Goal: Task Accomplishment & Management: Manage account settings

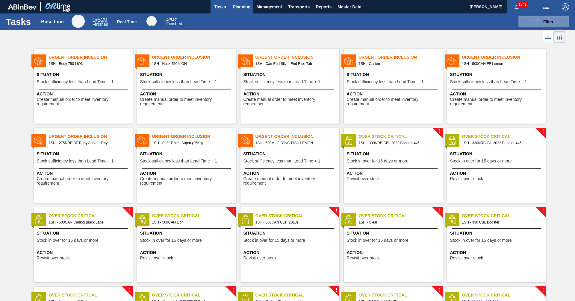
click at [234, 7] on span "Planning" at bounding box center [242, 6] width 18 height 7
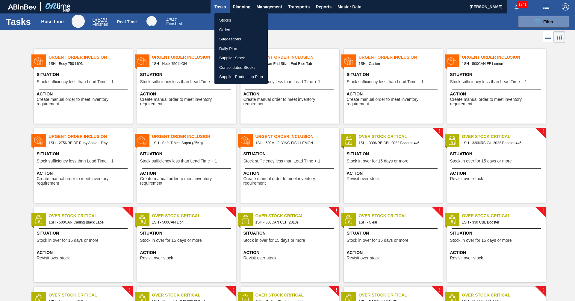
click at [221, 21] on li "Stocks" at bounding box center [240, 21] width 53 height 10
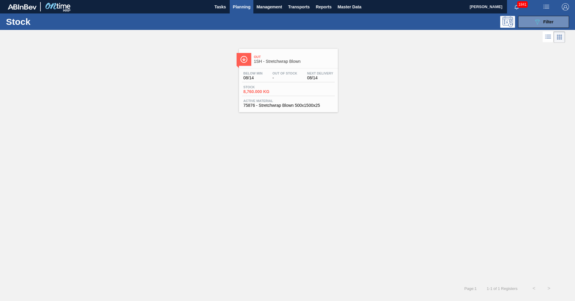
click at [243, 4] on span "Planning" at bounding box center [242, 6] width 18 height 7
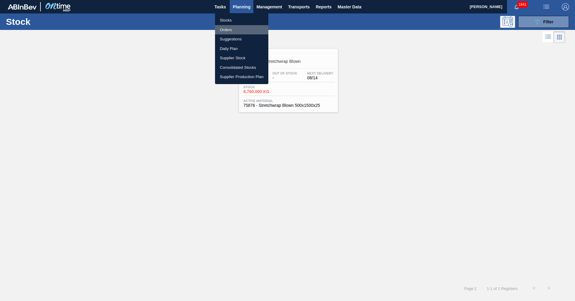
click at [230, 28] on li "Orders" at bounding box center [241, 30] width 53 height 10
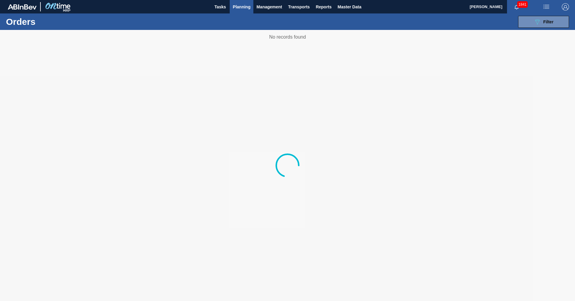
click at [242, 9] on span "Planning" at bounding box center [242, 6] width 18 height 7
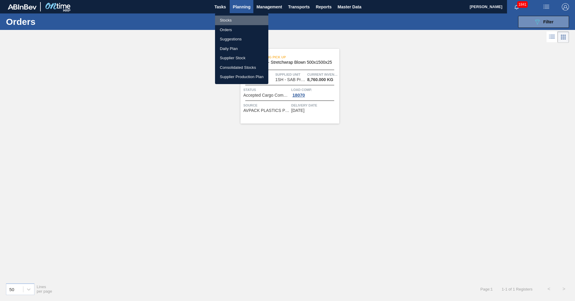
click at [235, 22] on li "Stocks" at bounding box center [241, 21] width 53 height 10
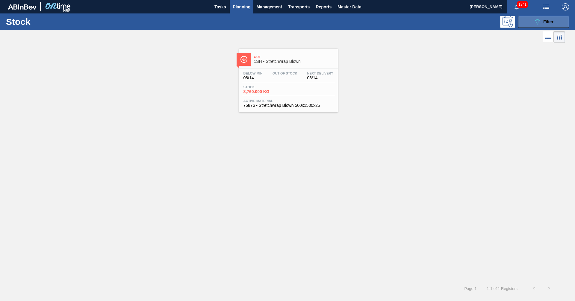
click at [378, 22] on span "Filter" at bounding box center [548, 21] width 10 height 5
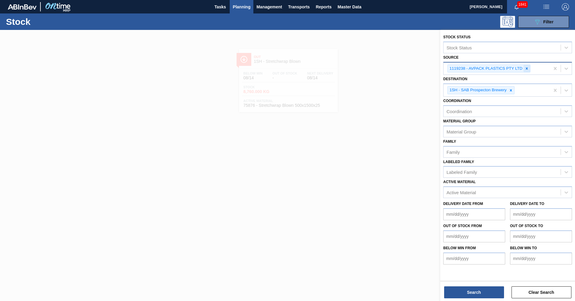
click at [378, 69] on icon at bounding box center [527, 68] width 4 height 4
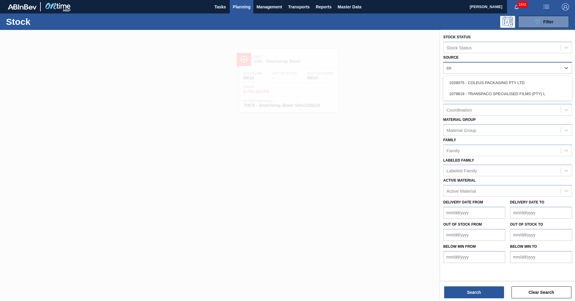
type input "col"
click at [378, 77] on div "1028075 - COLEUS PACKAGING PTY LTD" at bounding box center [507, 82] width 129 height 11
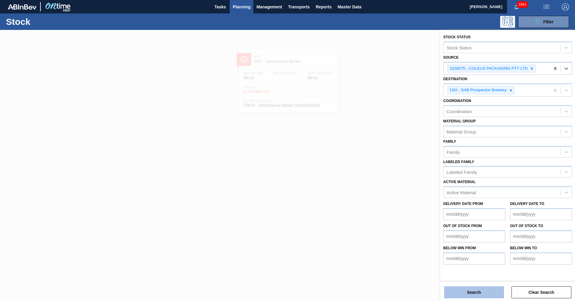
click at [378, 290] on button "Search" at bounding box center [474, 293] width 60 height 12
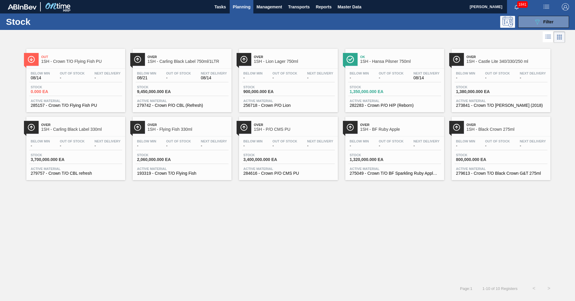
click at [378, 128] on span "1SH - Black Crown 275ml" at bounding box center [507, 129] width 81 height 4
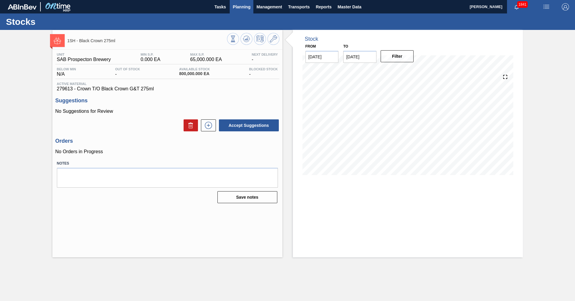
click at [236, 6] on span "Planning" at bounding box center [242, 6] width 18 height 7
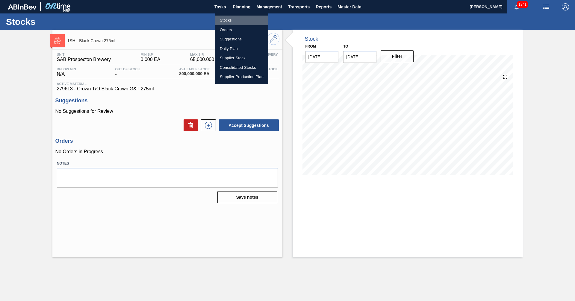
click at [229, 19] on li "Stocks" at bounding box center [241, 21] width 53 height 10
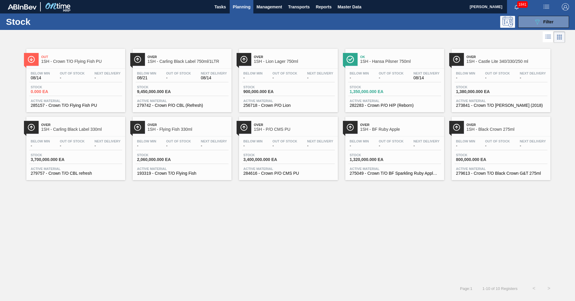
click at [293, 131] on span "1SH - P/O CMS PU" at bounding box center [294, 129] width 81 height 4
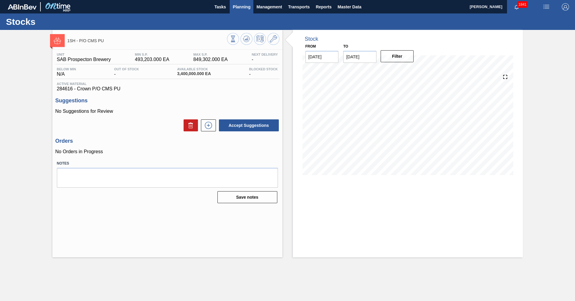
click at [244, 6] on span "Planning" at bounding box center [242, 6] width 18 height 7
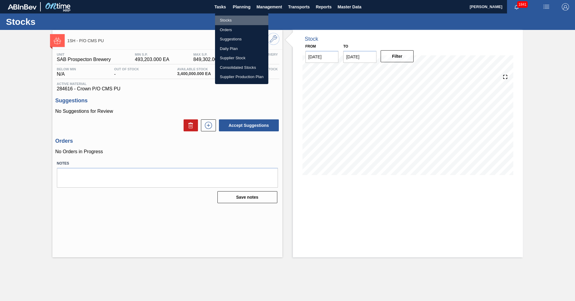
click at [225, 21] on li "Stocks" at bounding box center [241, 21] width 53 height 10
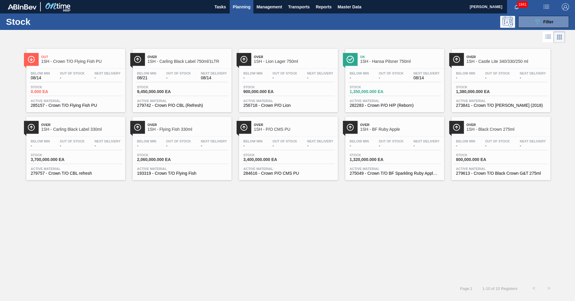
click at [378, 60] on span "1SH - Hansa Pilsner 750ml" at bounding box center [400, 61] width 81 height 4
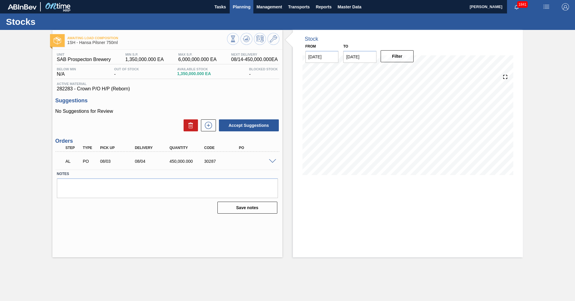
click at [237, 7] on span "Planning" at bounding box center [242, 6] width 18 height 7
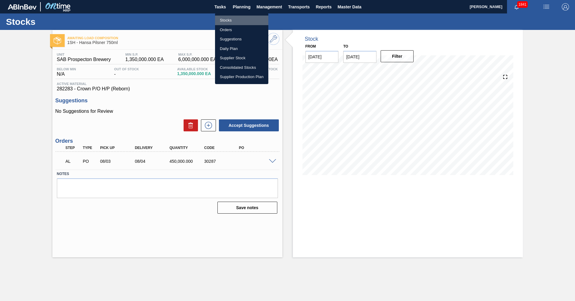
click at [227, 19] on li "Stocks" at bounding box center [241, 21] width 53 height 10
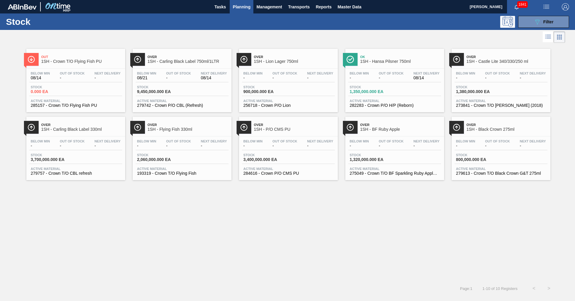
click at [378, 63] on span "1SH - Castle Lite 340/330/250 ml" at bounding box center [507, 61] width 81 height 4
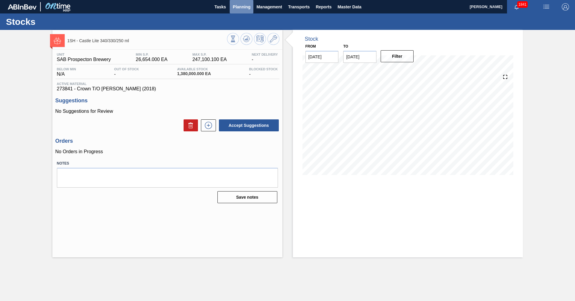
click at [242, 7] on span "Planning" at bounding box center [242, 6] width 18 height 7
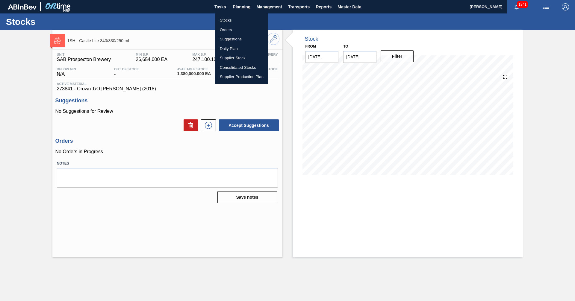
click at [336, 22] on div at bounding box center [287, 150] width 575 height 301
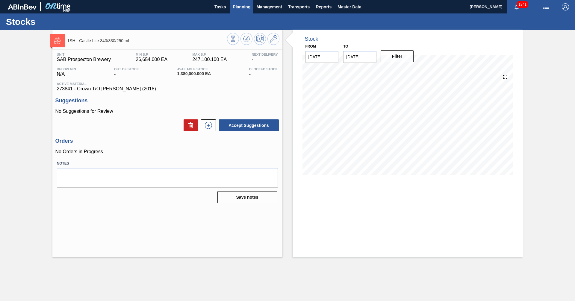
click at [243, 7] on span "Planning" at bounding box center [242, 6] width 18 height 7
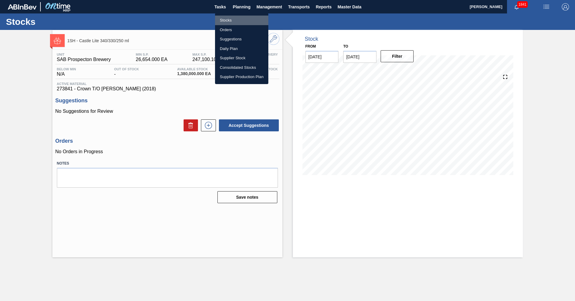
click at [226, 20] on li "Stocks" at bounding box center [241, 21] width 53 height 10
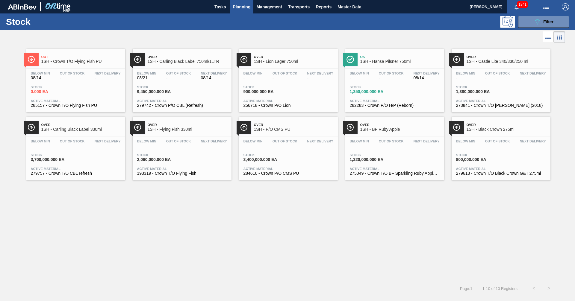
click at [378, 127] on span "1SH - Black Crown 275ml" at bounding box center [507, 129] width 81 height 4
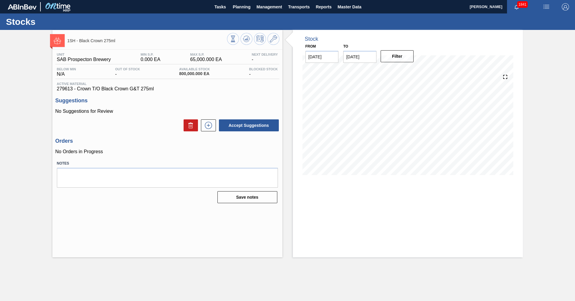
click at [378, 133] on div "1SH - Black Crown 275ml Unit SAB Prospecton Brewery MIN S.P. 0.000 EA MAX S.P. …" at bounding box center [287, 144] width 575 height 228
click at [240, 8] on span "Planning" at bounding box center [242, 6] width 18 height 7
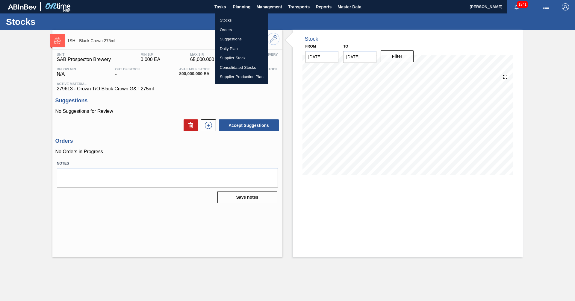
click at [219, 19] on li "Stocks" at bounding box center [241, 21] width 53 height 10
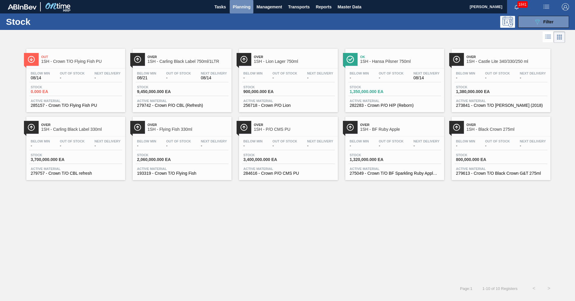
click at [244, 6] on span "Planning" at bounding box center [242, 6] width 18 height 7
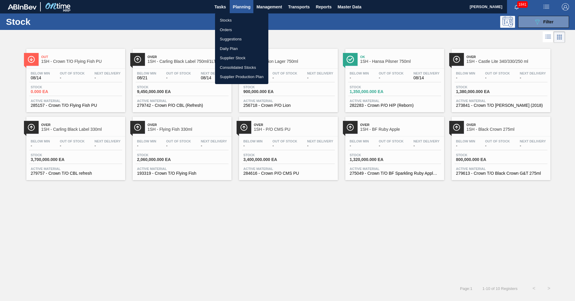
click at [240, 7] on div at bounding box center [287, 150] width 575 height 301
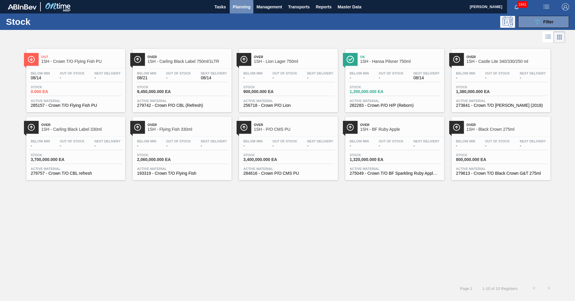
click at [236, 7] on span "Planning" at bounding box center [242, 6] width 18 height 7
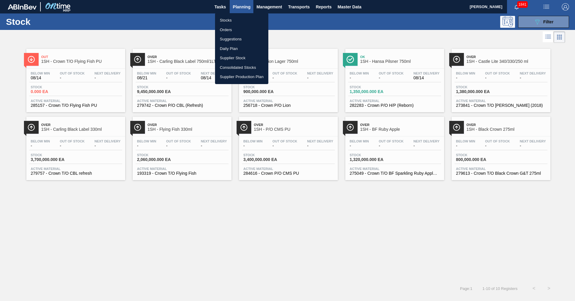
click at [224, 20] on li "Stocks" at bounding box center [241, 21] width 53 height 10
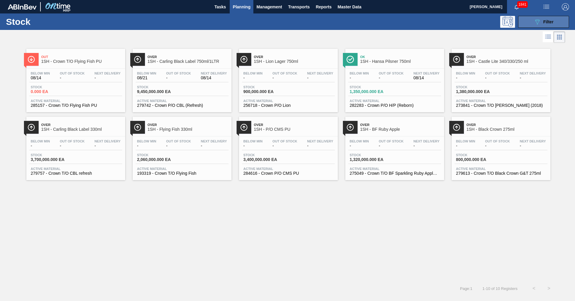
click at [378, 22] on span "Filter" at bounding box center [548, 21] width 10 height 5
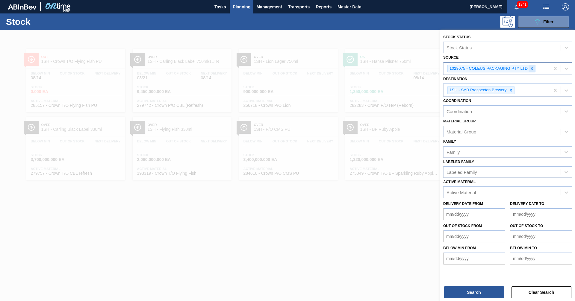
click at [378, 69] on icon at bounding box center [532, 68] width 4 height 4
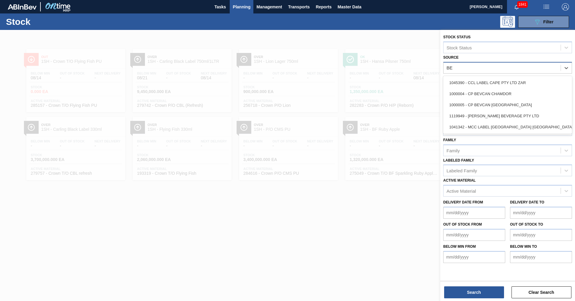
type input "[PERSON_NAME]"
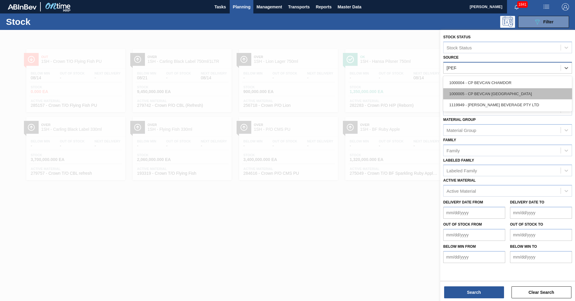
click at [378, 94] on div "1000005 - CP BEVCAN [GEOGRAPHIC_DATA]" at bounding box center [507, 93] width 129 height 11
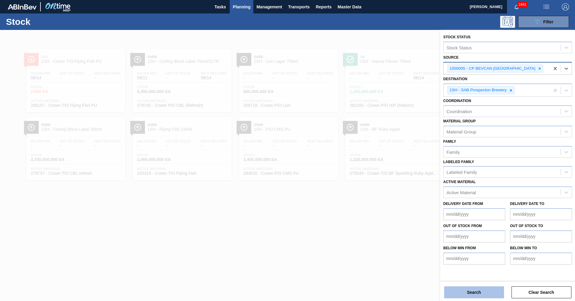
click at [378, 290] on button "Search" at bounding box center [474, 293] width 60 height 12
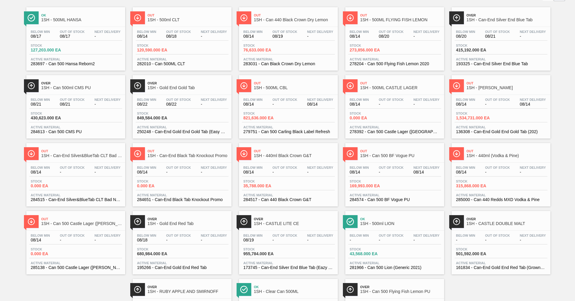
scroll to position [8, 0]
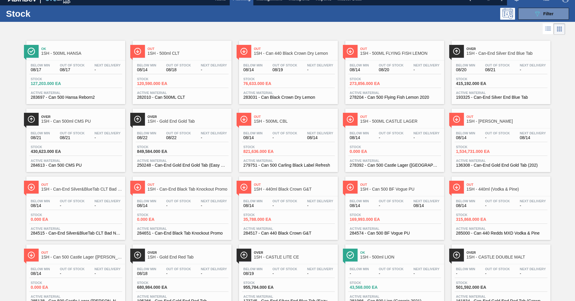
click at [178, 52] on span "1SH - 500ml CLT" at bounding box center [188, 53] width 81 height 4
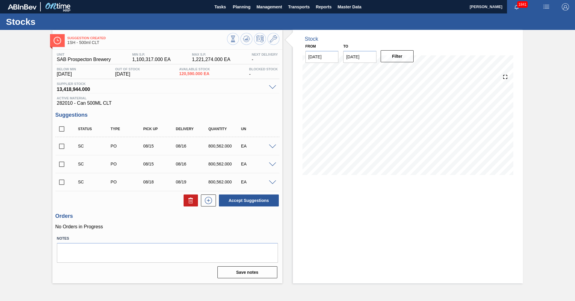
click at [221, 230] on div "Unit SAB Prospecton Brewery MIN S.P. 1,100,317.000 EA MAX S.P. 1,221,274.000 EA…" at bounding box center [167, 165] width 230 height 231
click at [61, 182] on input "checkbox" at bounding box center [61, 182] width 13 height 13
click at [249, 201] on button "Accept Suggestions" at bounding box center [249, 201] width 60 height 12
checkbox input "false"
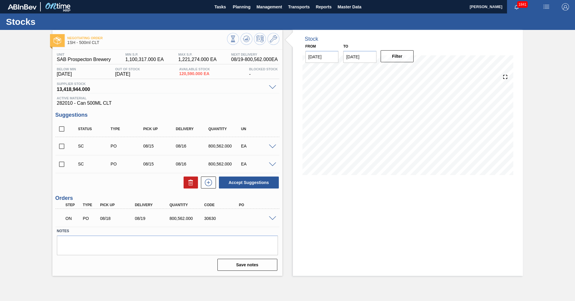
click at [273, 220] on span at bounding box center [272, 219] width 7 height 4
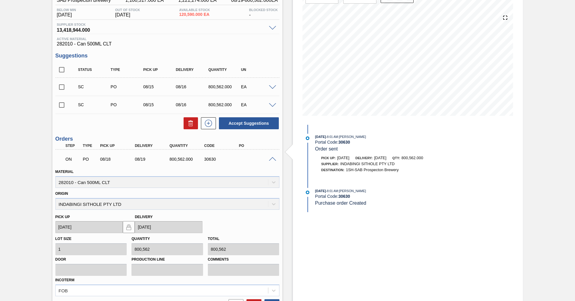
scroll to position [60, 0]
click at [273, 205] on div "Origin INDABINGI SITHOLE PTY LTD" at bounding box center [167, 199] width 224 height 20
click at [273, 202] on div "Origin INDABINGI SITHOLE PTY LTD" at bounding box center [167, 199] width 224 height 20
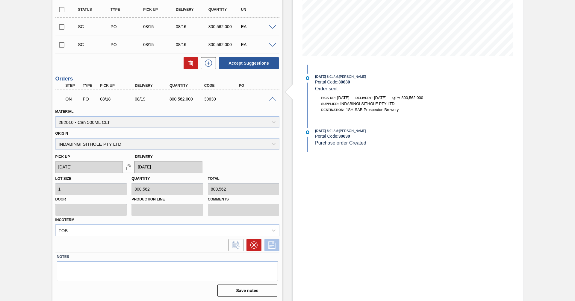
scroll to position [120, 0]
click at [254, 245] on icon at bounding box center [254, 245] width 4 height 4
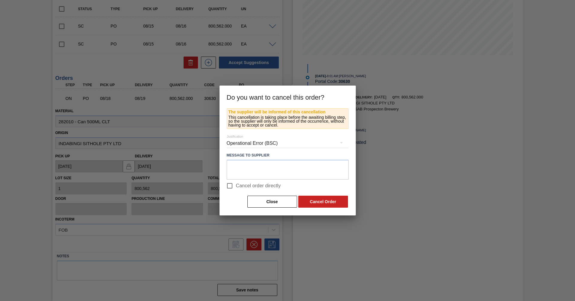
click at [251, 182] on span "Cancel order directly" at bounding box center [258, 185] width 45 height 7
click at [236, 182] on input "Cancel order directly" at bounding box center [229, 186] width 13 height 13
checkbox input "true"
click at [309, 199] on button "Cancel Order" at bounding box center [323, 202] width 50 height 12
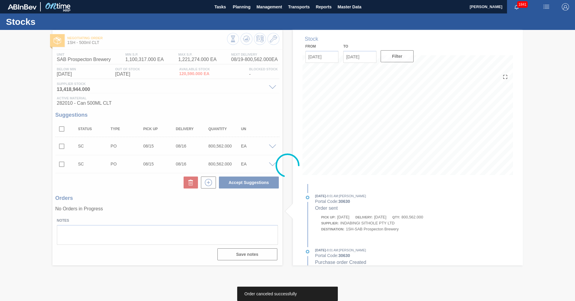
scroll to position [0, 0]
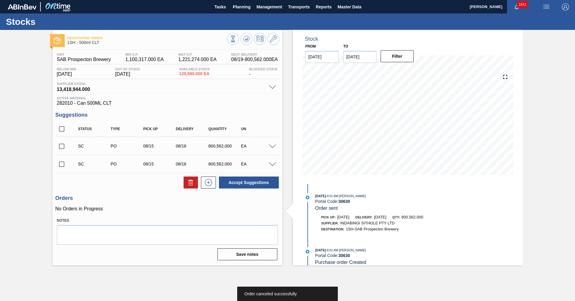
click at [273, 164] on span at bounding box center [272, 165] width 7 height 4
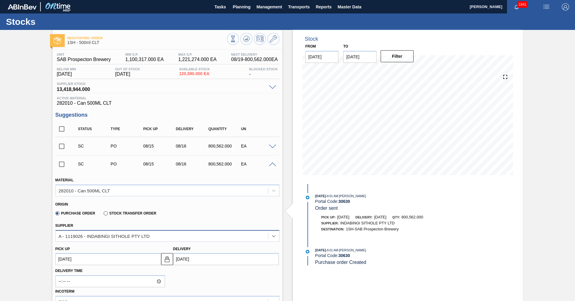
click at [272, 237] on icon at bounding box center [274, 236] width 6 height 6
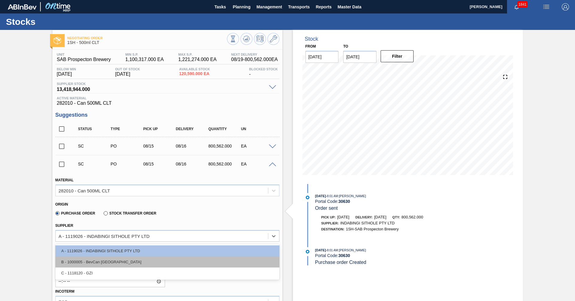
click at [91, 264] on div "B - 1000005 - BevCan [GEOGRAPHIC_DATA]" at bounding box center [167, 262] width 224 height 11
type input "147,072.000"
type input "5.443"
type input "1.336"
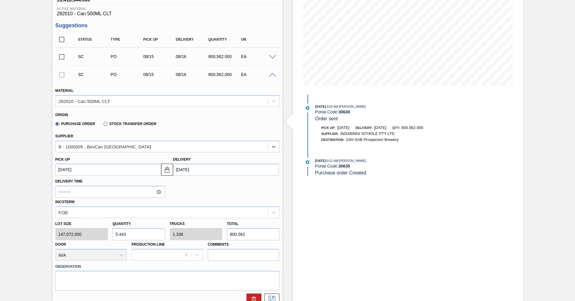
scroll to position [90, 0]
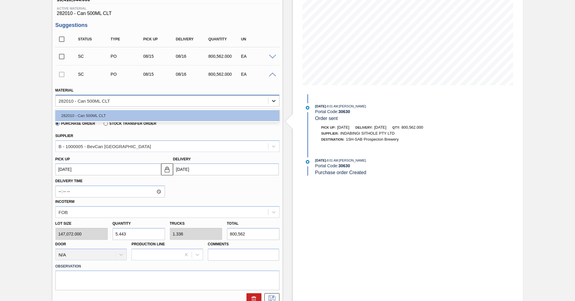
click at [274, 101] on icon at bounding box center [274, 101] width 4 height 2
click at [271, 75] on span at bounding box center [272, 75] width 7 height 4
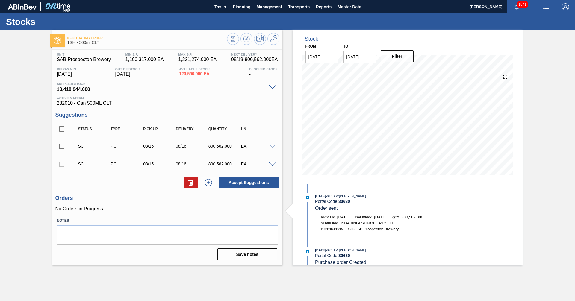
scroll to position [0, 0]
click at [61, 166] on div at bounding box center [61, 164] width 13 height 12
click at [62, 165] on div at bounding box center [61, 164] width 13 height 12
click at [243, 184] on button "Accept Suggestions" at bounding box center [249, 183] width 60 height 12
click at [59, 164] on div at bounding box center [61, 164] width 13 height 12
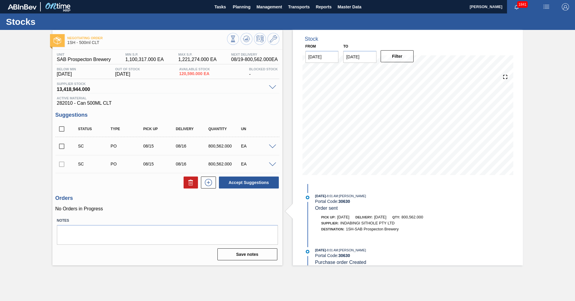
click at [63, 164] on div at bounding box center [61, 164] width 13 height 12
click at [270, 165] on span at bounding box center [272, 165] width 7 height 4
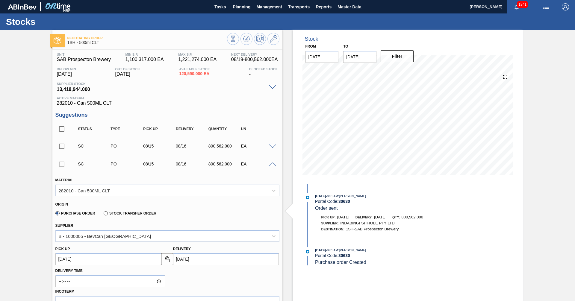
click at [62, 163] on div at bounding box center [61, 164] width 13 height 12
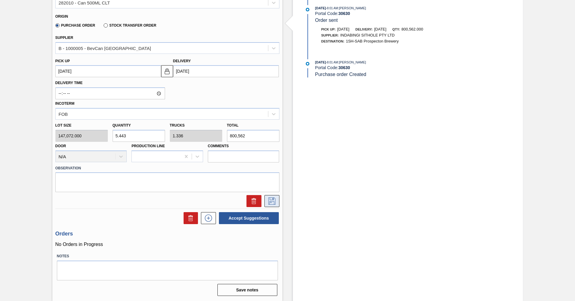
click at [275, 202] on icon at bounding box center [271, 201] width 7 height 7
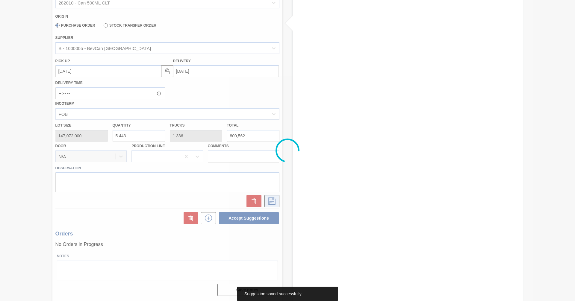
scroll to position [0, 0]
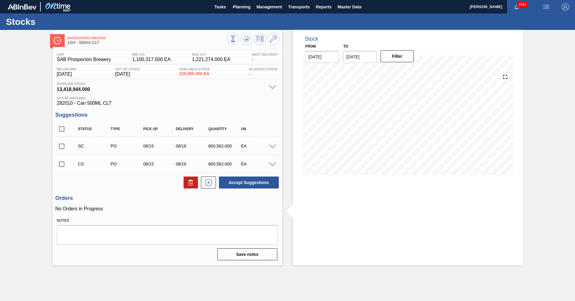
click at [60, 164] on input "checkbox" at bounding box center [61, 164] width 13 height 13
click at [273, 164] on span at bounding box center [272, 165] width 7 height 4
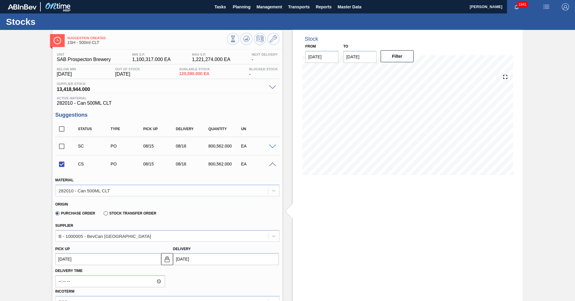
click at [273, 164] on span at bounding box center [272, 165] width 7 height 4
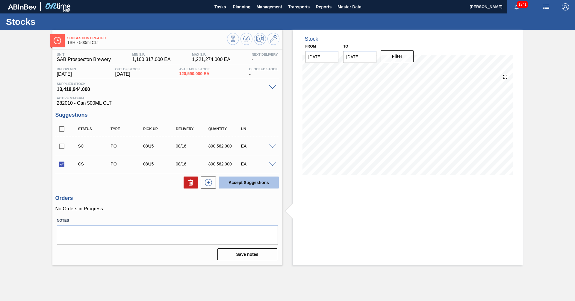
click at [256, 182] on button "Accept Suggestions" at bounding box center [249, 183] width 60 height 12
checkbox input "false"
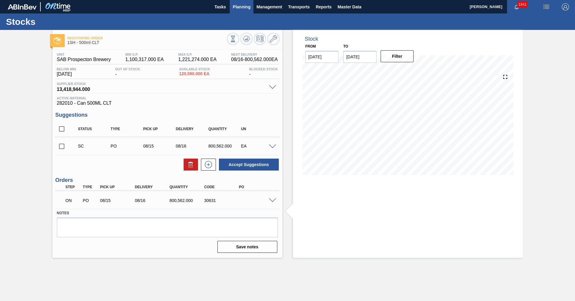
click at [244, 4] on span "Planning" at bounding box center [242, 6] width 18 height 7
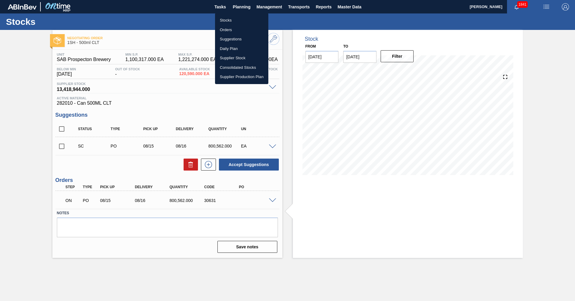
click at [226, 31] on li "Orders" at bounding box center [241, 30] width 53 height 10
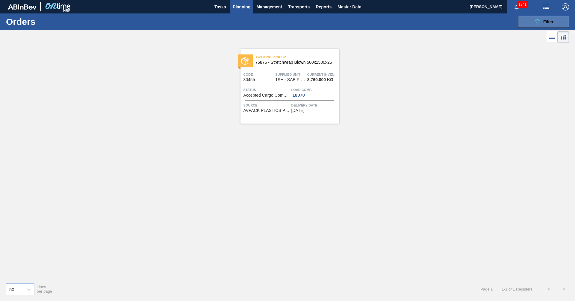
click at [378, 23] on span "Filter" at bounding box center [548, 21] width 10 height 5
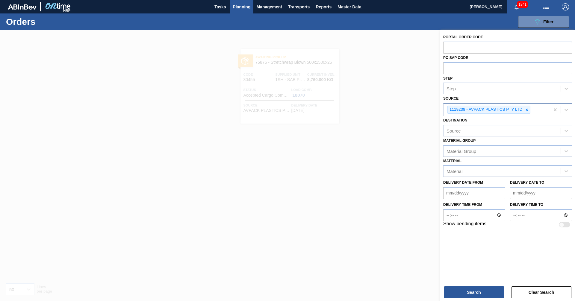
click at [378, 110] on icon at bounding box center [527, 110] width 2 height 2
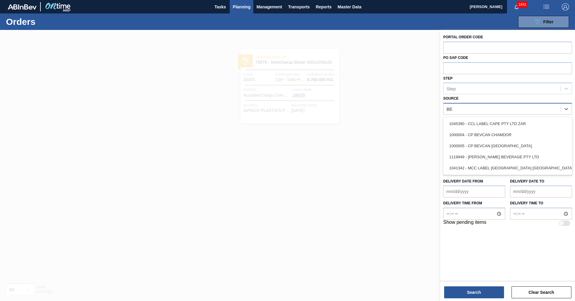
type input "[PERSON_NAME]"
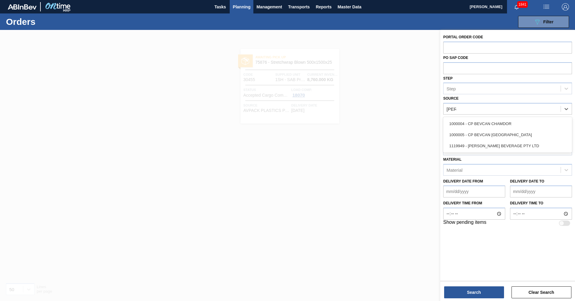
click at [378, 134] on div "1000005 - CP BEVCAN [GEOGRAPHIC_DATA]" at bounding box center [507, 134] width 129 height 11
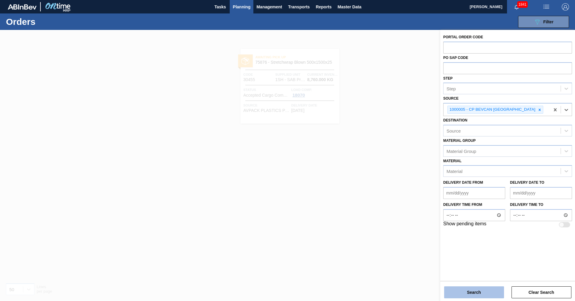
click at [378, 290] on button "Search" at bounding box center [474, 293] width 60 height 12
